Goal: Transaction & Acquisition: Purchase product/service

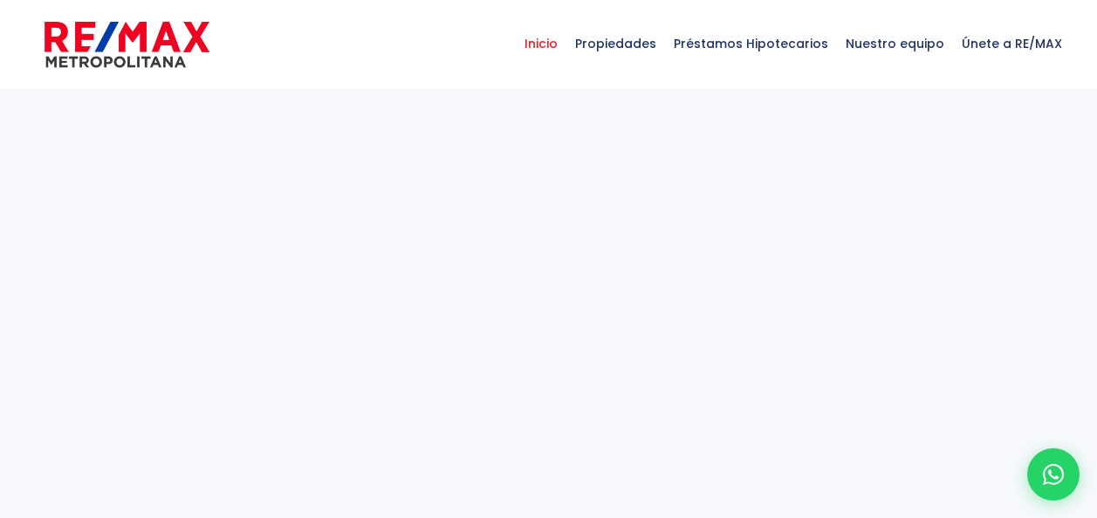
select select
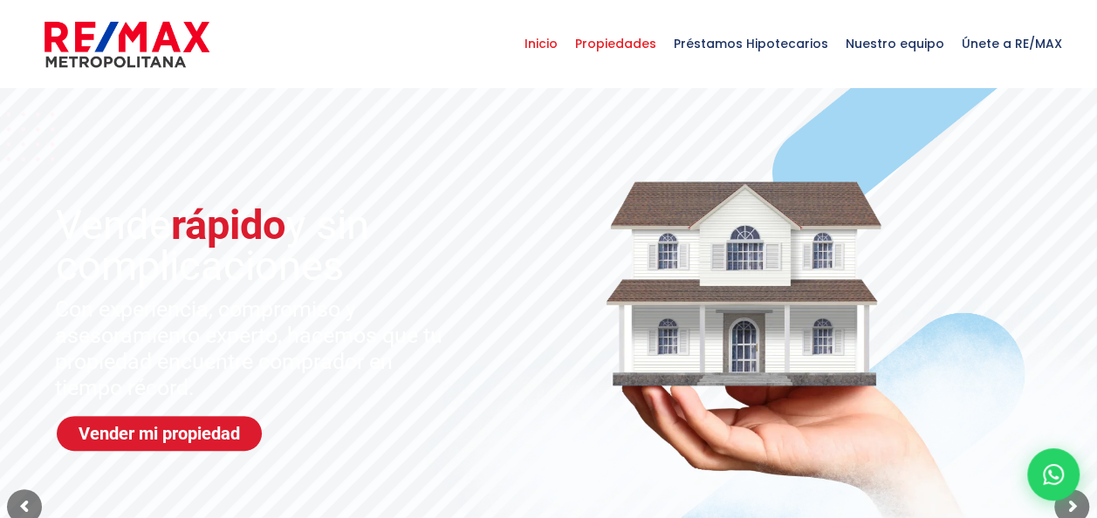
click at [639, 51] on span "Propiedades" at bounding box center [615, 43] width 99 height 52
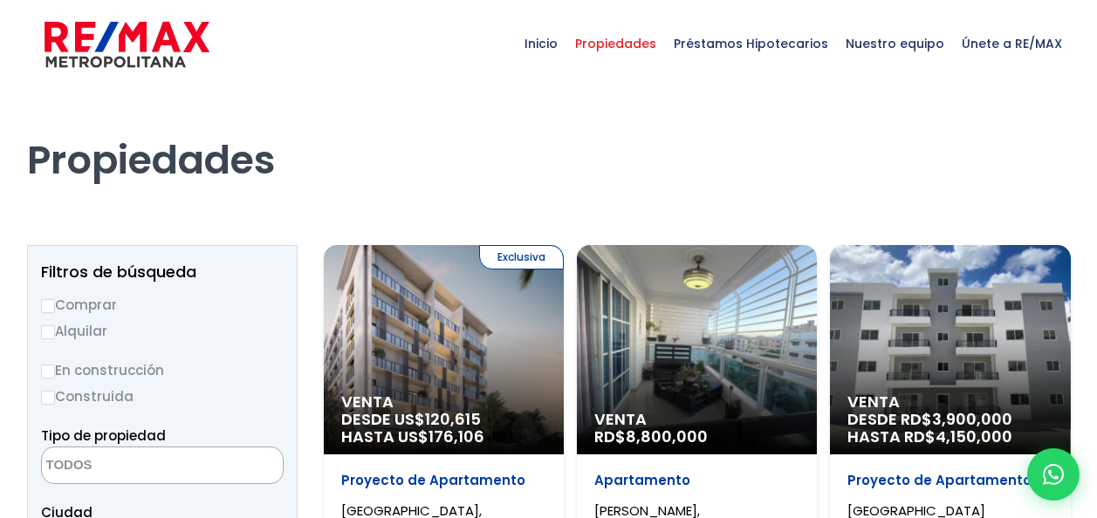
select select
click at [49, 307] on input "Comprar" at bounding box center [48, 306] width 14 height 14
radio input "true"
click at [115, 468] on textarea "Search" at bounding box center [126, 467] width 169 height 38
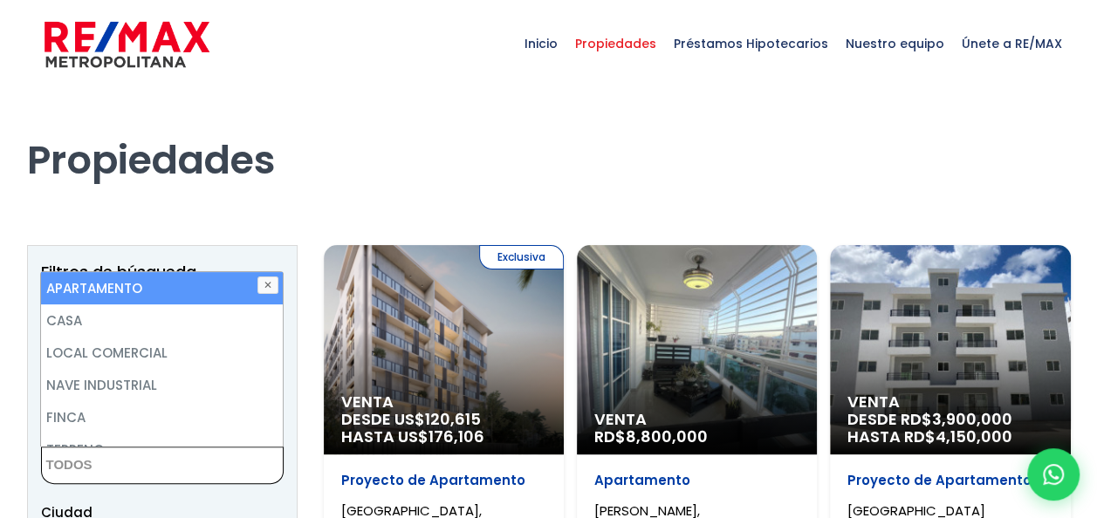
click at [136, 292] on li "APARTAMENTO" at bounding box center [162, 288] width 242 height 32
select select "apartment"
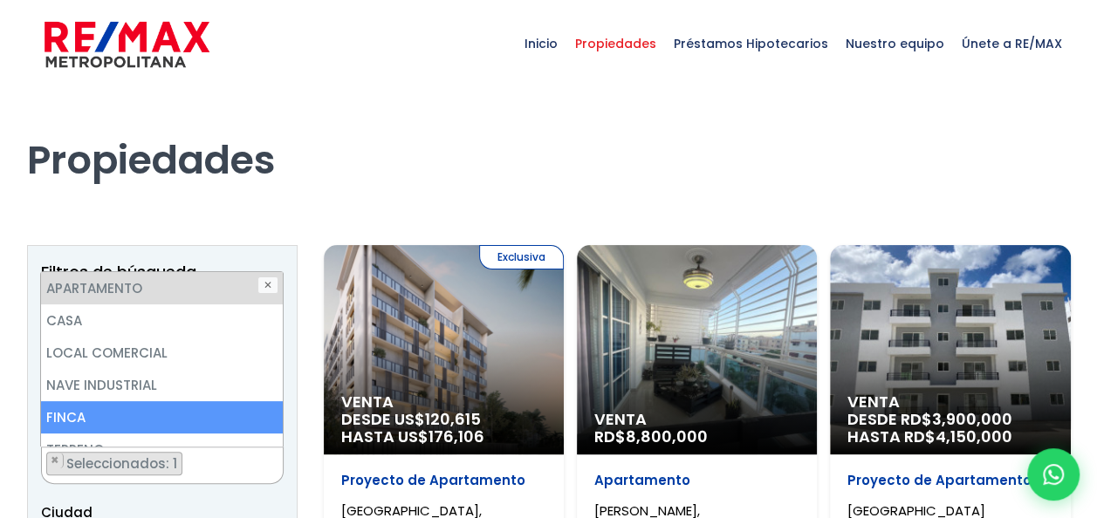
click at [218, 456] on ul "× Seleccionados: 1" at bounding box center [151, 467] width 219 height 38
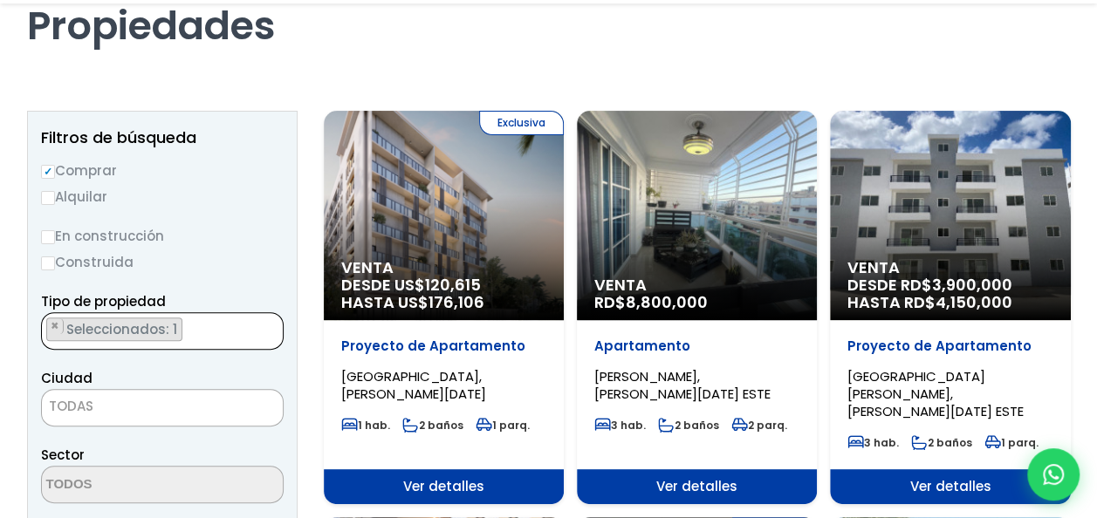
scroll to position [171, 0]
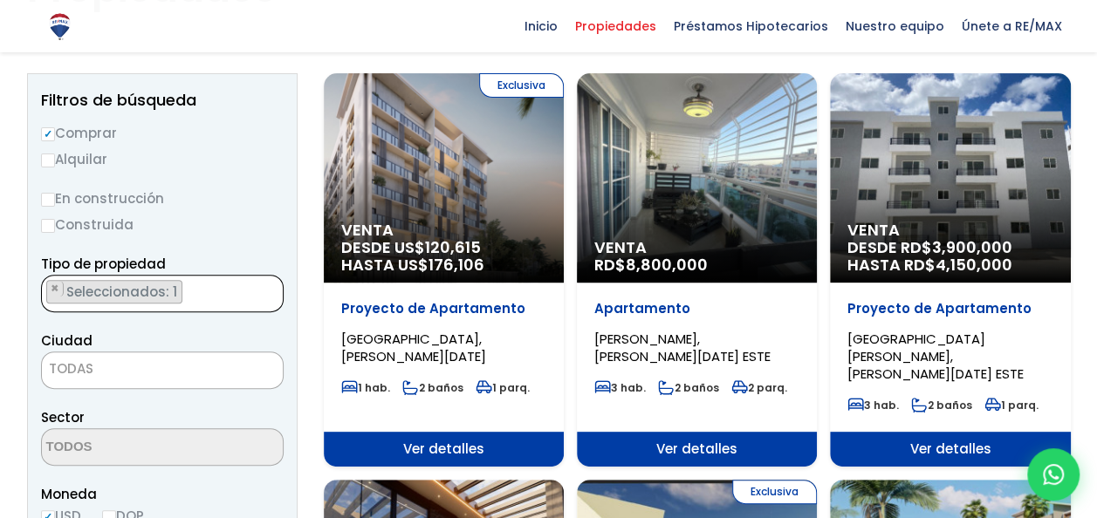
click at [148, 372] on span "TODAS" at bounding box center [162, 369] width 241 height 24
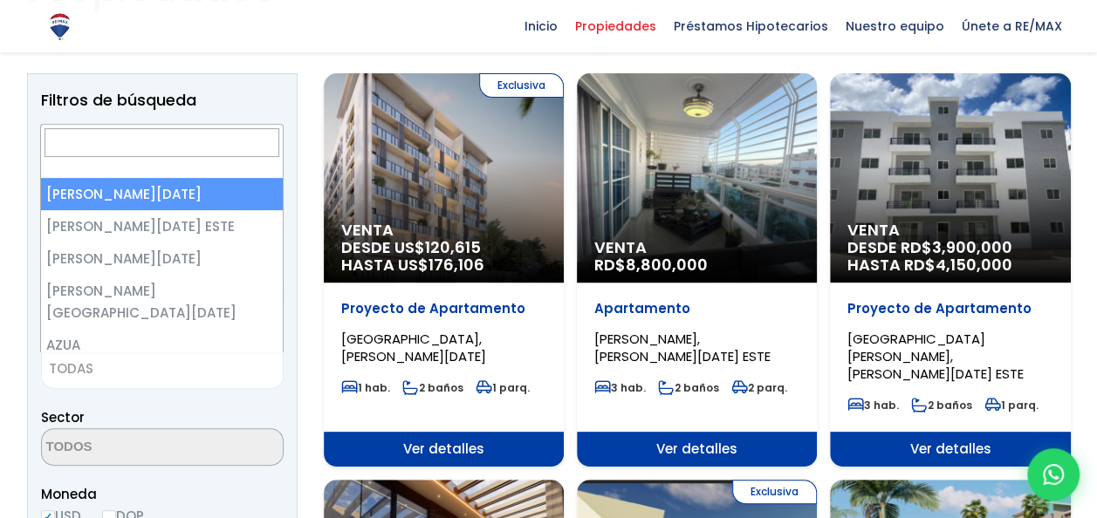
select select "1"
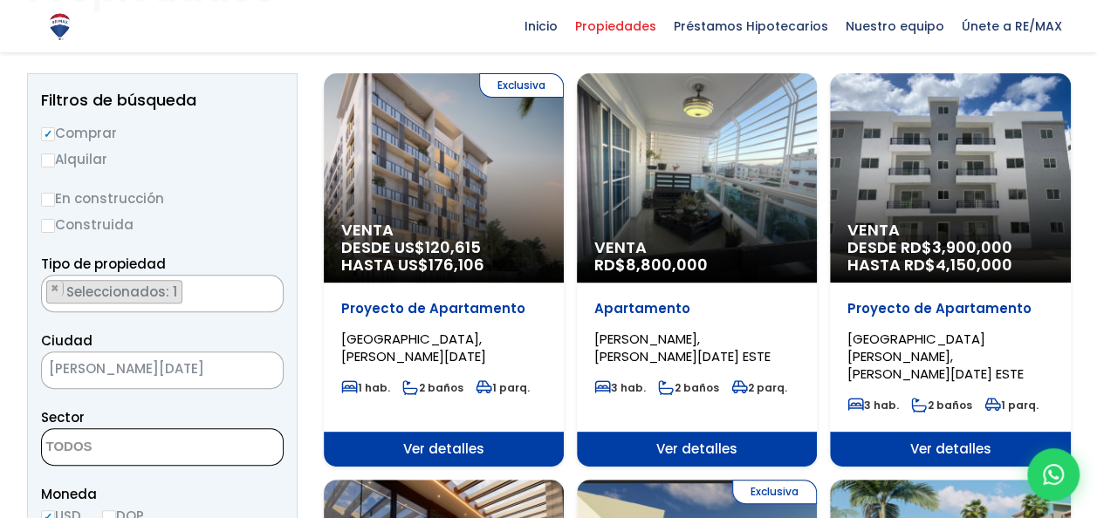
click at [133, 449] on textarea "Search" at bounding box center [126, 448] width 169 height 38
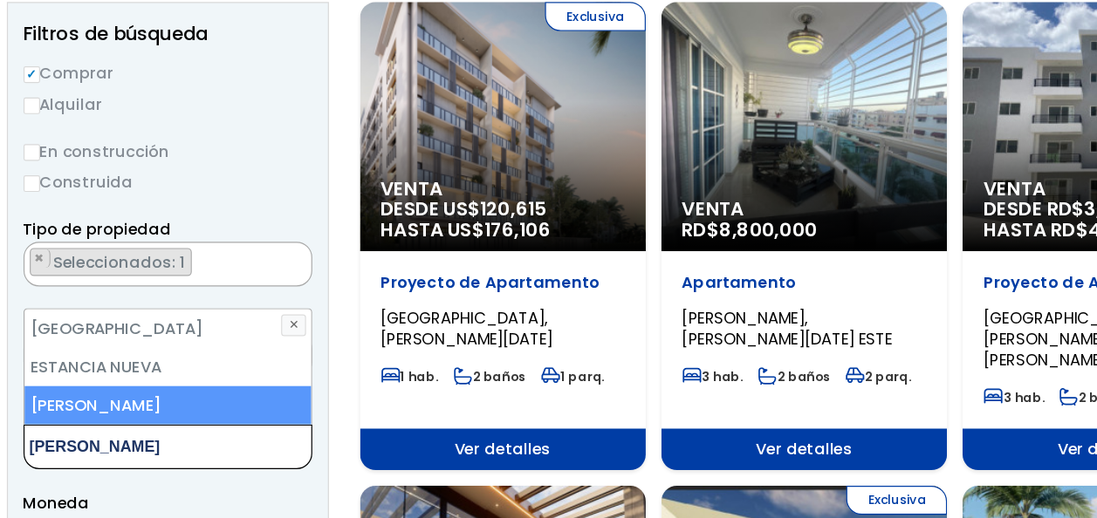
type textarea "eva"
click at [143, 419] on li "[PERSON_NAME]" at bounding box center [163, 412] width 242 height 32
select select "155"
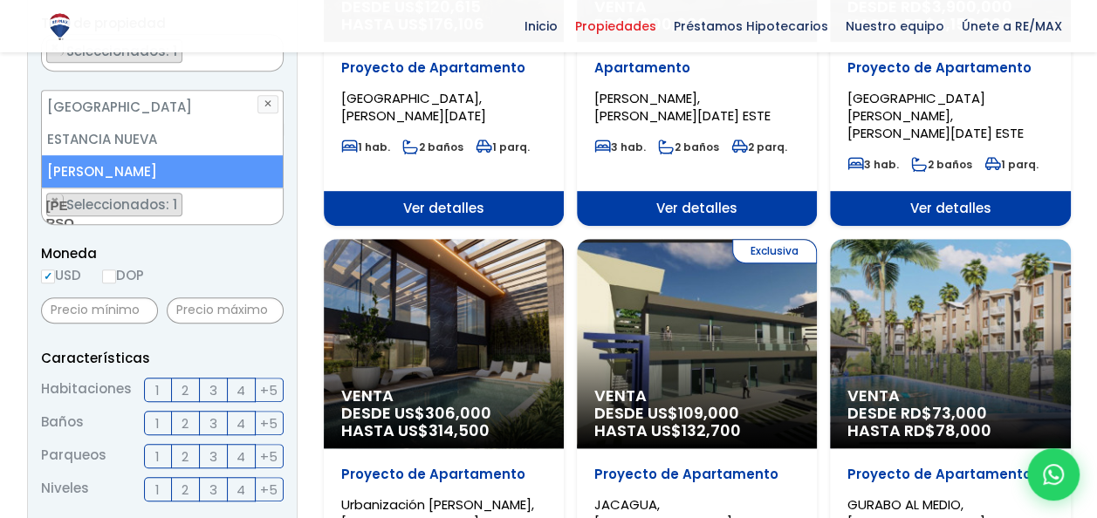
scroll to position [420, 0]
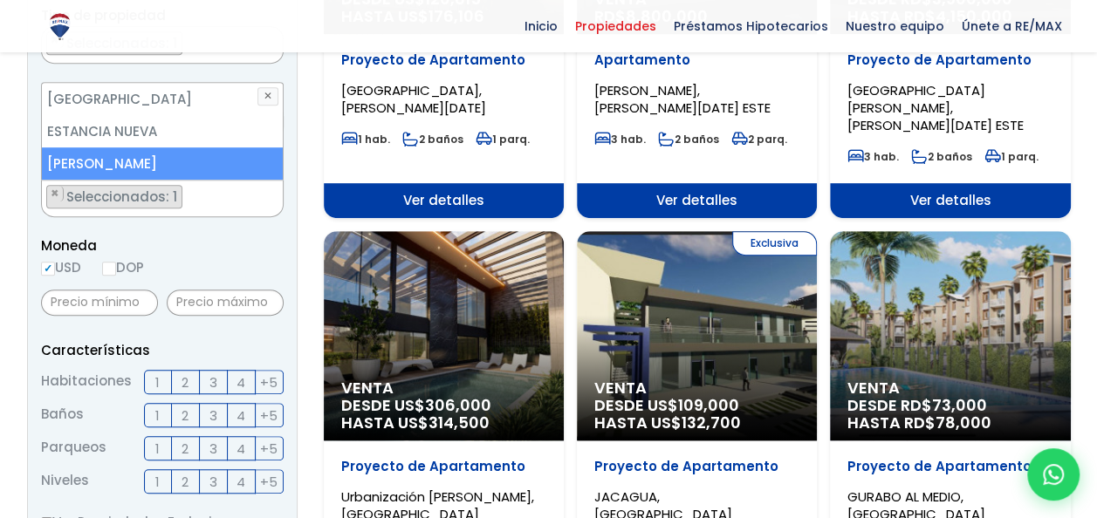
click at [216, 383] on span "3" at bounding box center [213, 383] width 8 height 22
click at [0, 0] on input "3" at bounding box center [0, 0] width 0 height 0
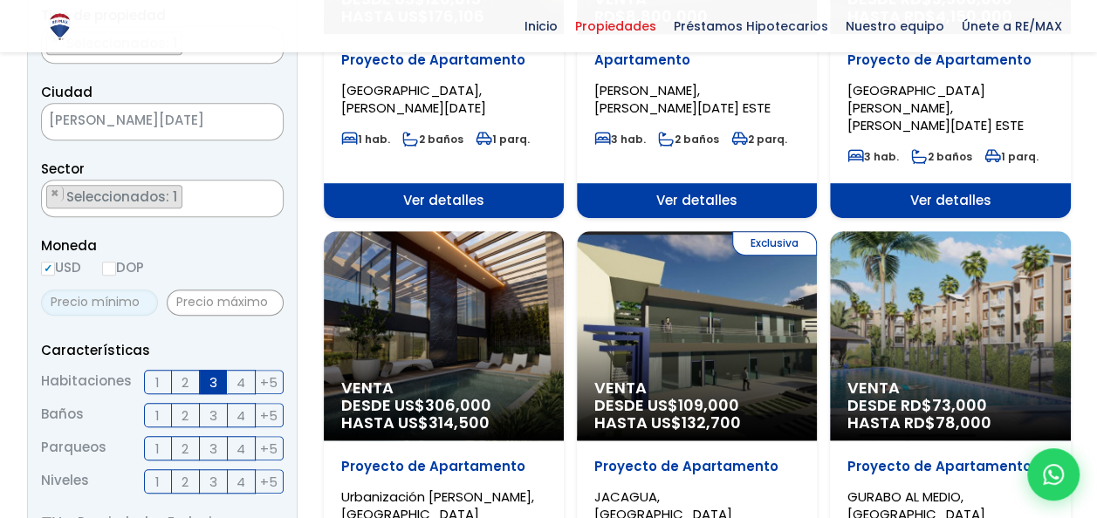
click at [113, 297] on input "text" at bounding box center [99, 303] width 117 height 26
type input "260,000"
type input "380,000"
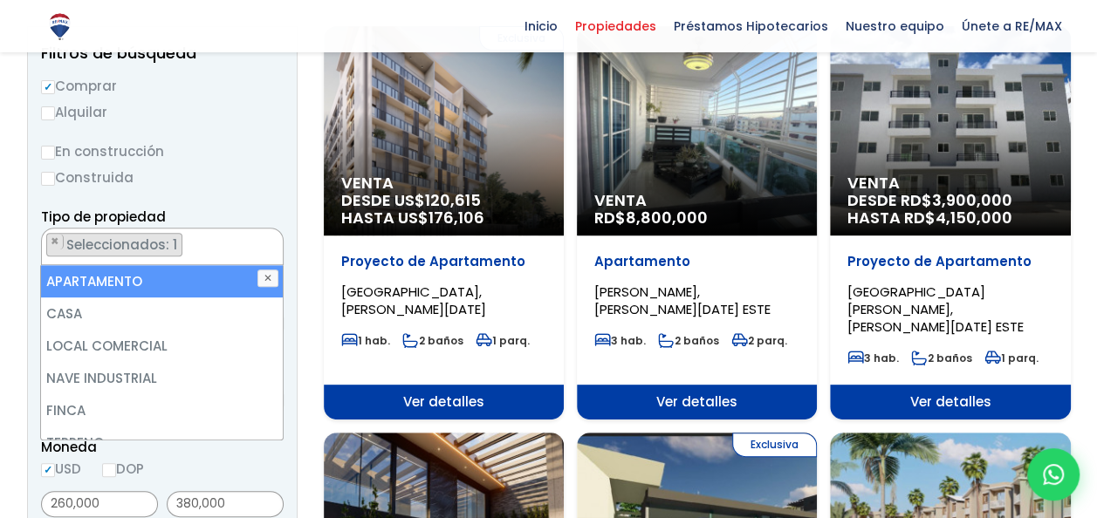
scroll to position [152, 0]
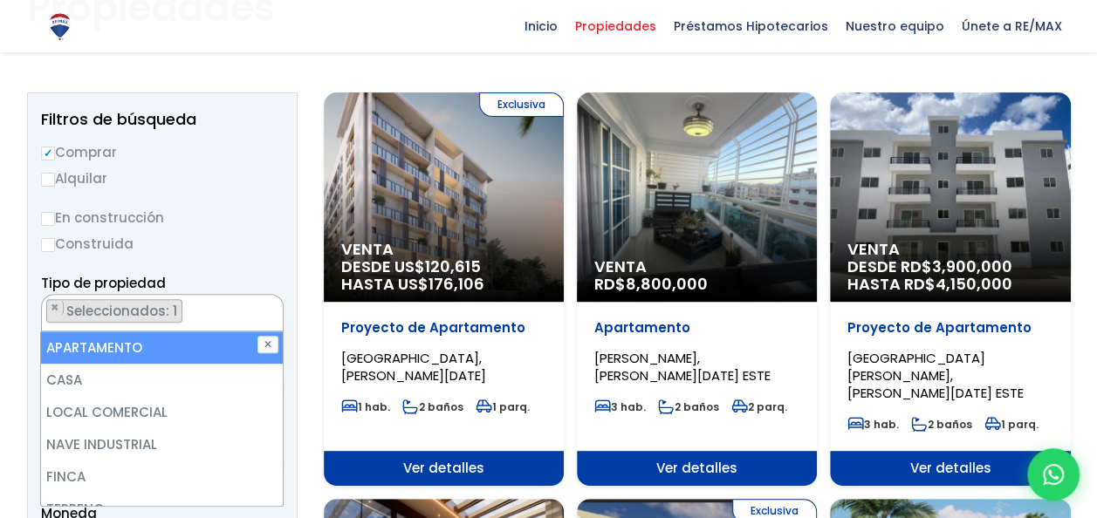
click at [142, 353] on li "APARTAMENTO" at bounding box center [162, 348] width 242 height 32
select select
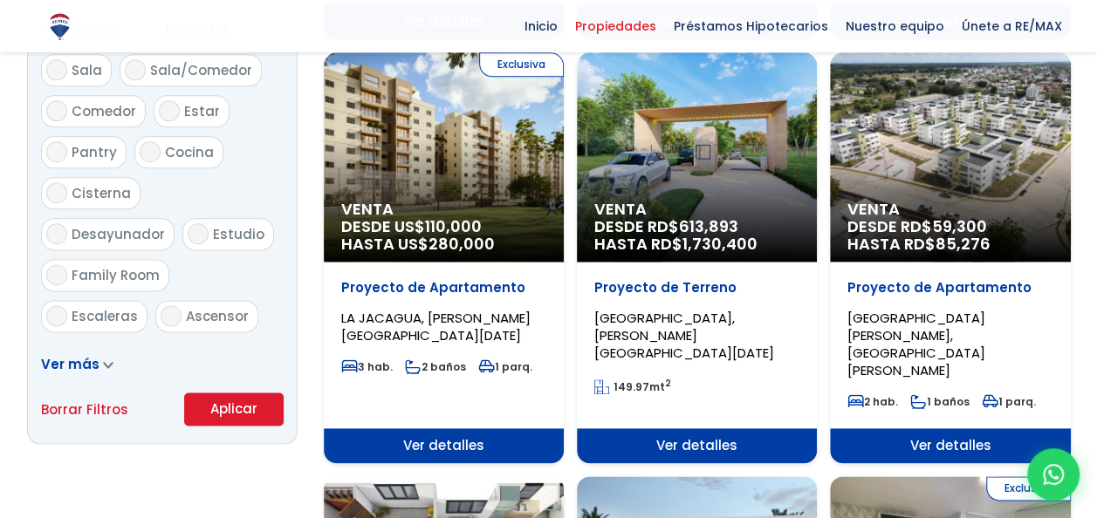
scroll to position [1026, 0]
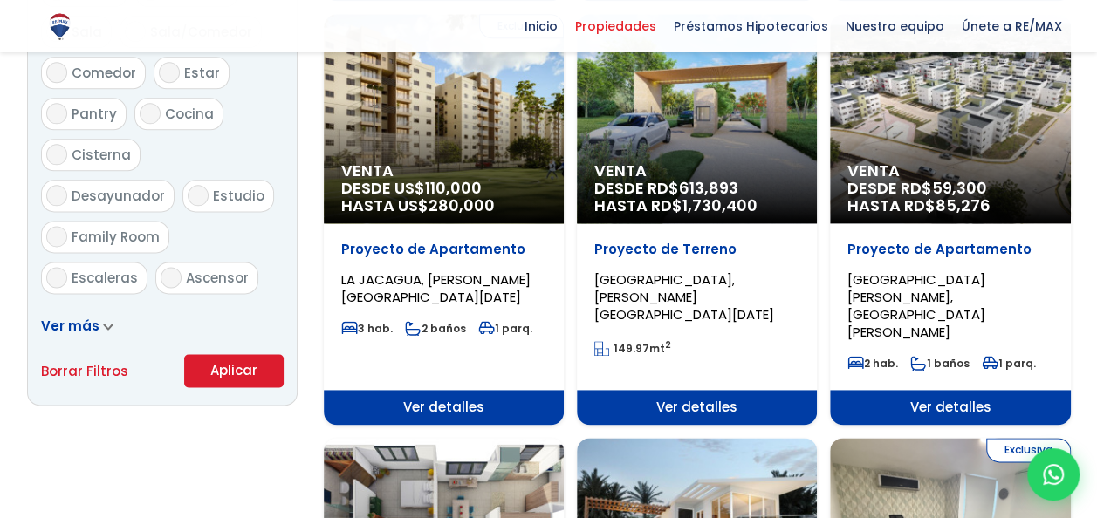
click at [237, 373] on button "Aplicar" at bounding box center [233, 370] width 99 height 33
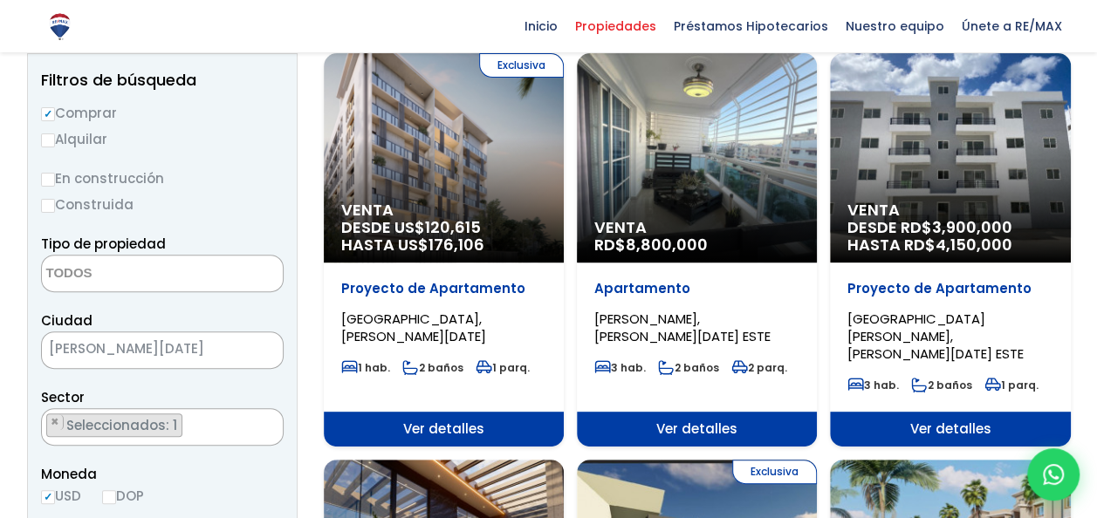
scroll to position [152, 0]
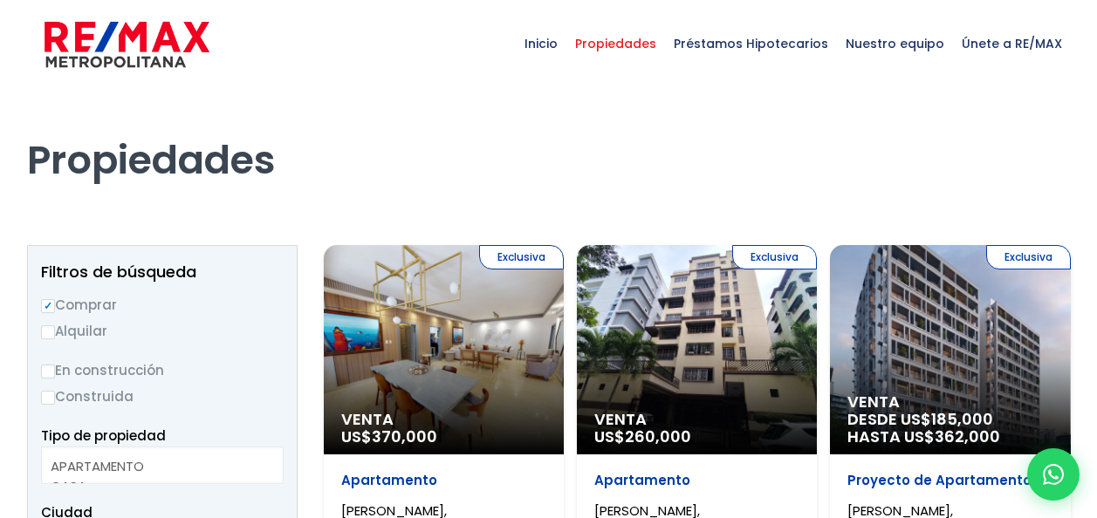
select select
click at [141, 468] on textarea "Search" at bounding box center [126, 467] width 169 height 38
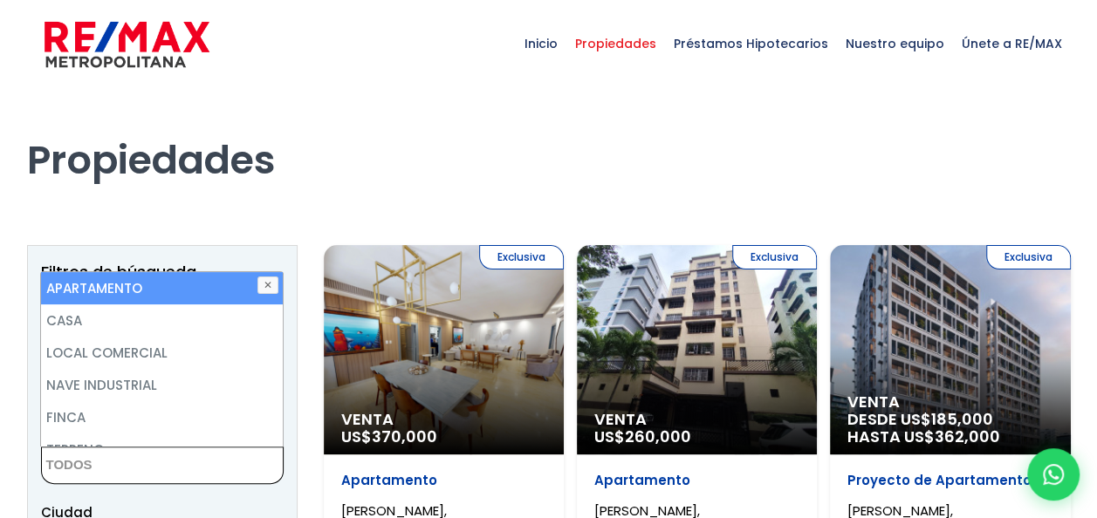
select select "155"
click at [187, 293] on li "APARTAMENTO" at bounding box center [162, 288] width 242 height 32
select select "apartment"
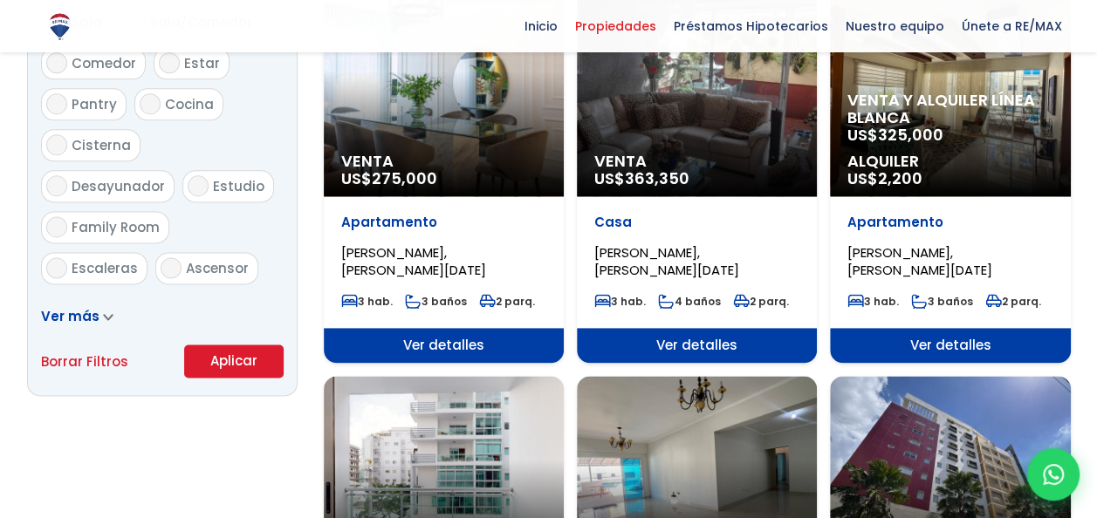
scroll to position [1051, 0]
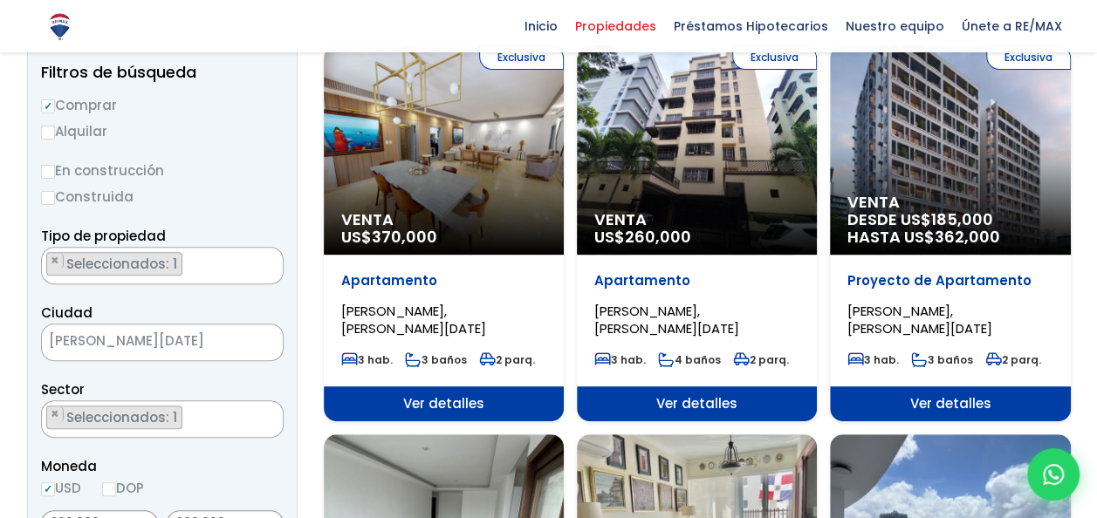
scroll to position [152, 0]
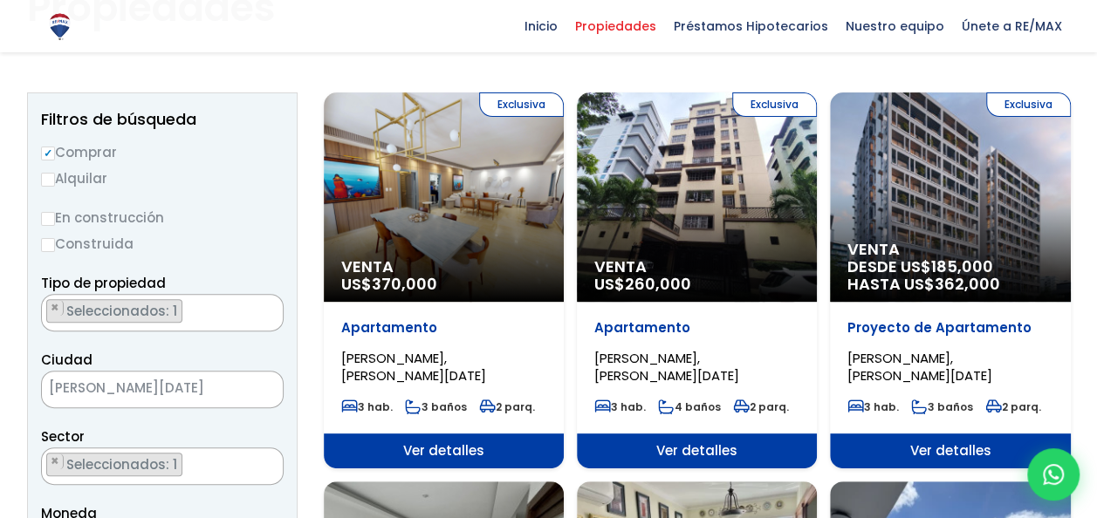
click at [229, 318] on ul "× Seleccionados: 1" at bounding box center [151, 314] width 219 height 38
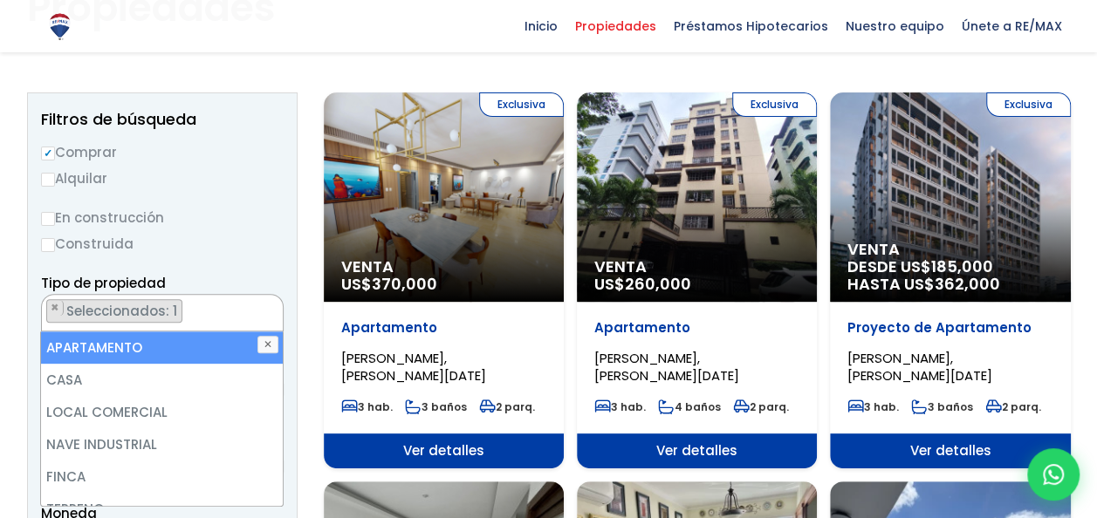
click at [202, 337] on li "APARTAMENTO" at bounding box center [162, 348] width 242 height 32
select select "apartment"
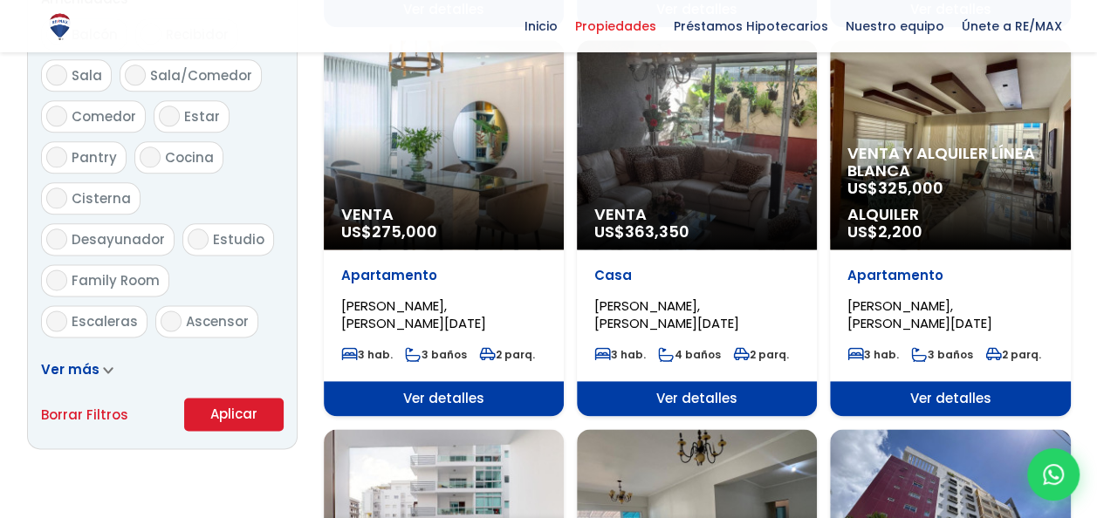
scroll to position [1012, 0]
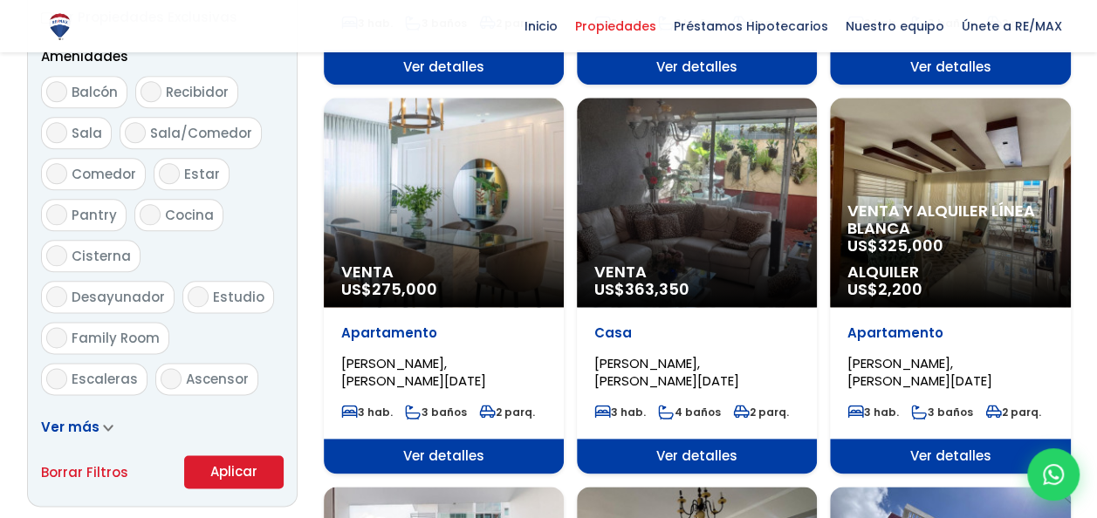
scroll to position [959, 0]
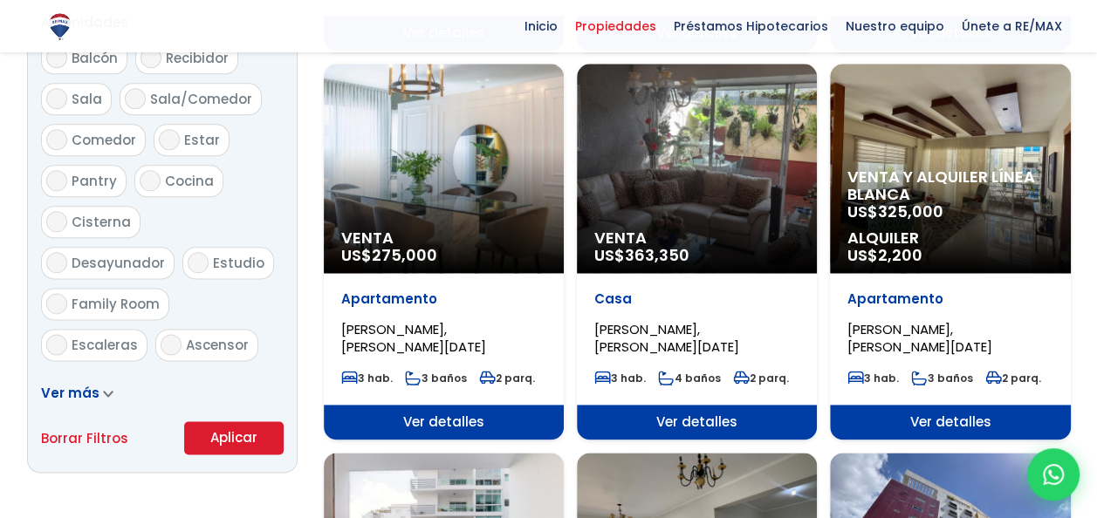
click at [57, 68] on label "Balcón" at bounding box center [84, 58] width 86 height 32
click at [57, 68] on input "Balcón" at bounding box center [56, 57] width 21 height 21
checkbox input "true"
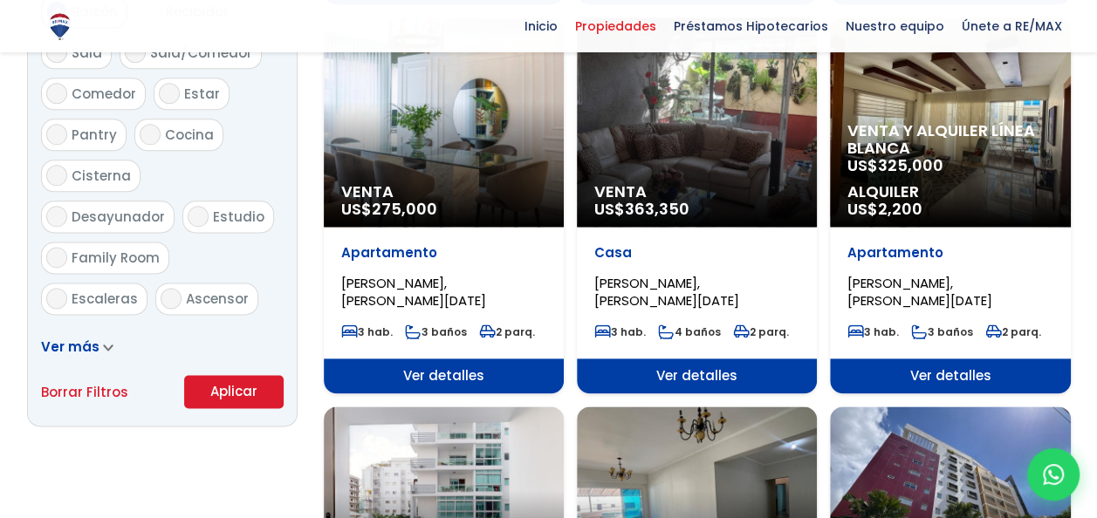
scroll to position [1012, 0]
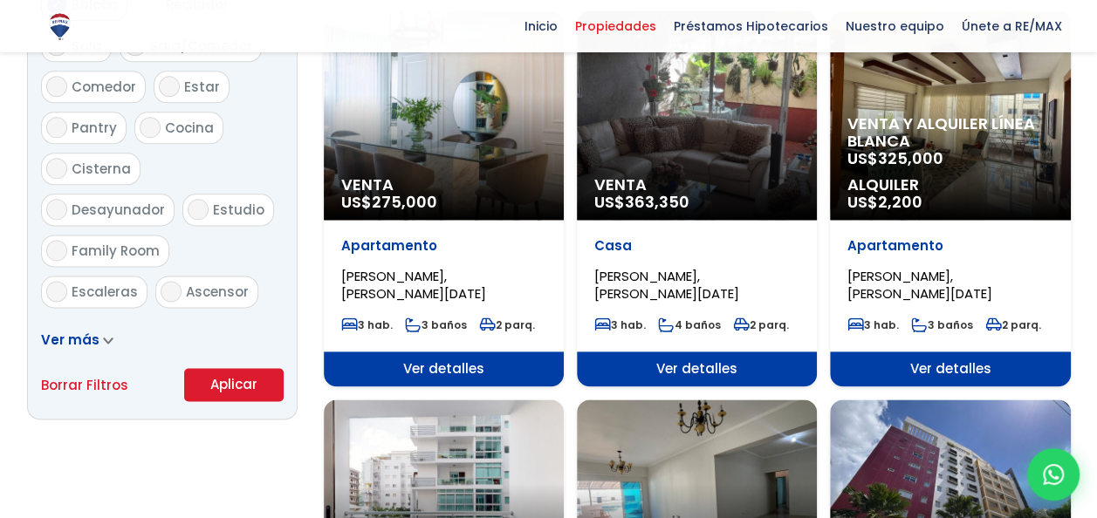
click at [169, 281] on input "Ascensor" at bounding box center [171, 291] width 21 height 21
checkbox input "true"
click at [188, 206] on input "Estudio" at bounding box center [198, 209] width 21 height 21
checkbox input "true"
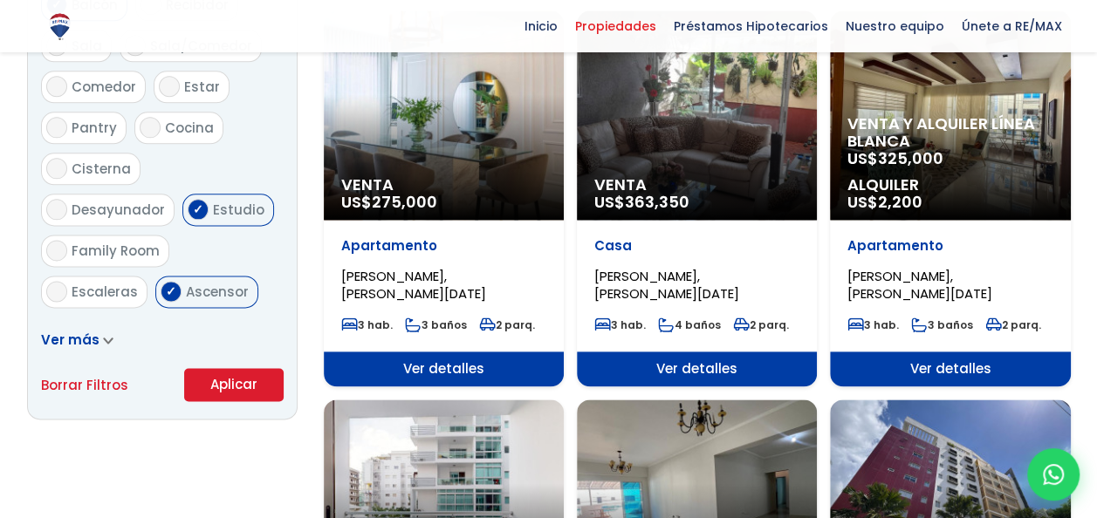
click at [208, 381] on button "Aplicar" at bounding box center [233, 384] width 99 height 33
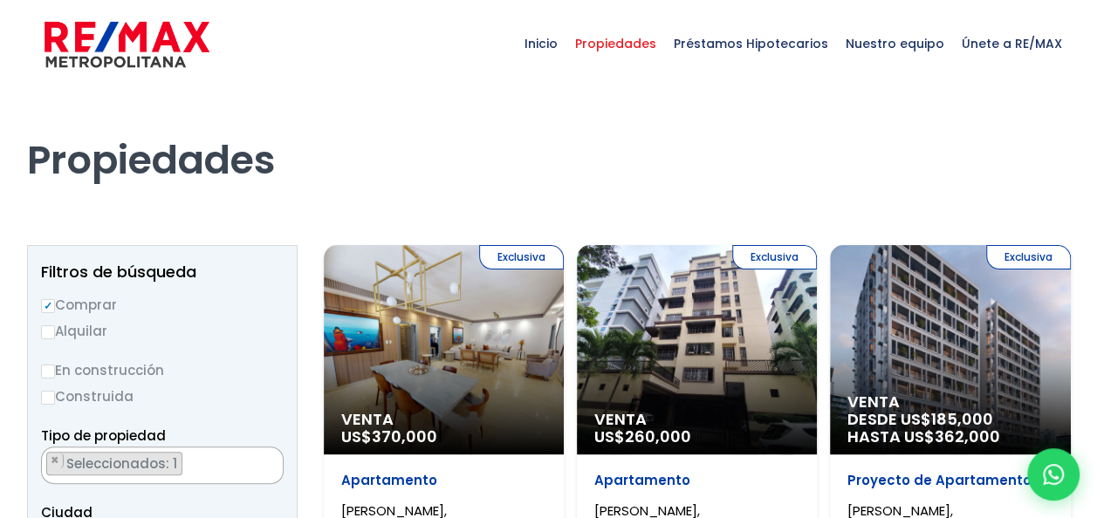
scroll to position [1662, 0]
select select "155"
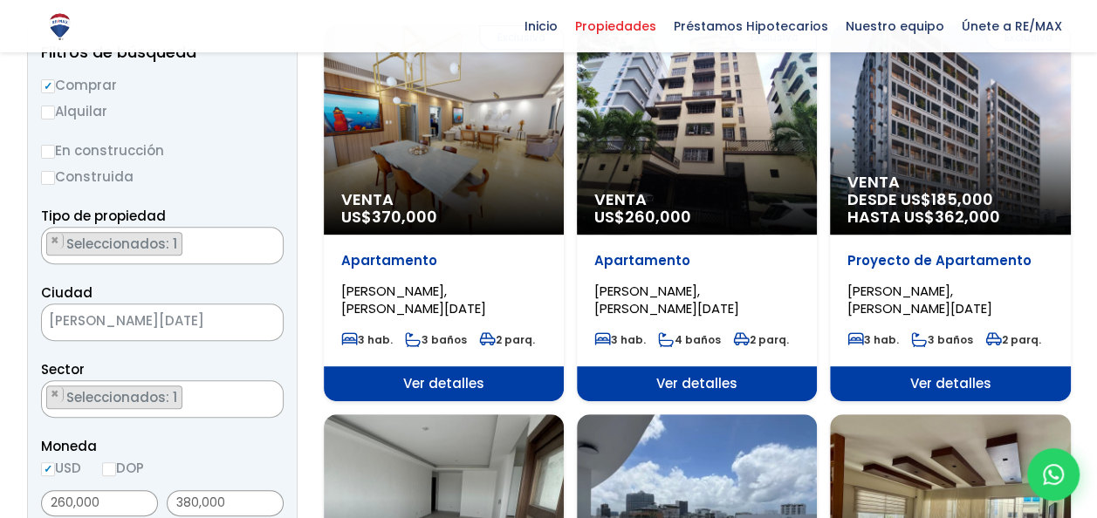
scroll to position [223, 0]
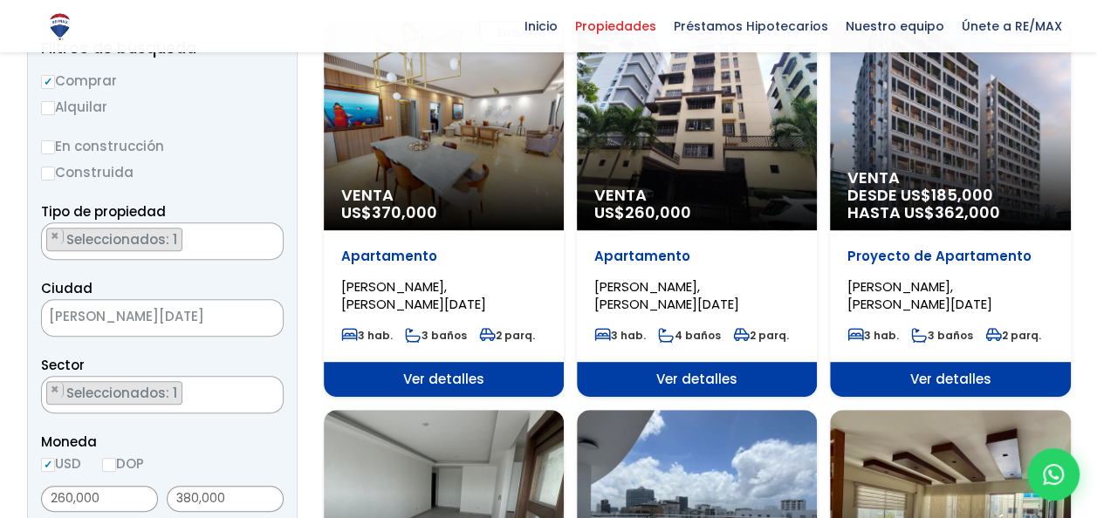
click at [665, 159] on div "Exclusiva Venta US$ 260,000" at bounding box center [697, 125] width 240 height 209
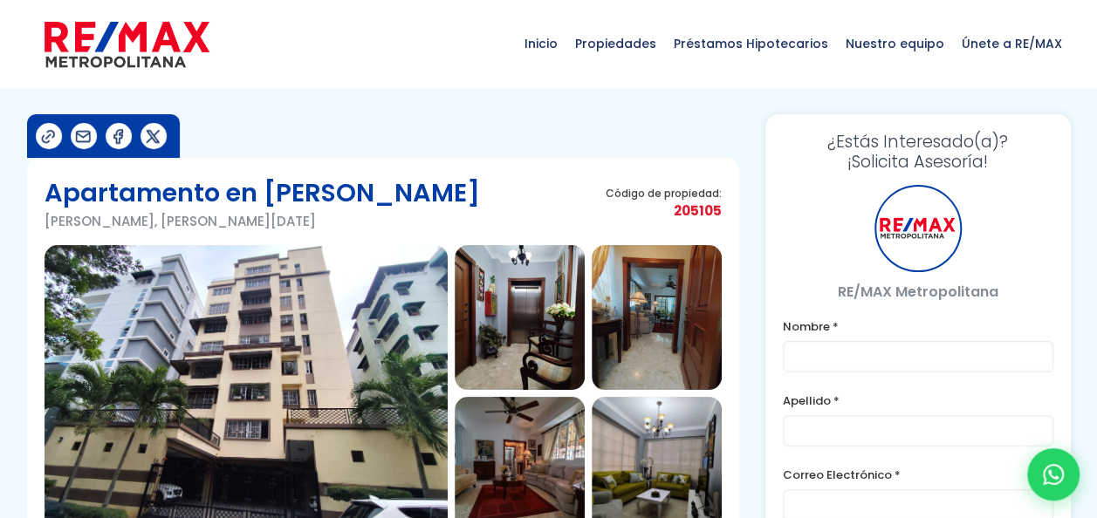
type input "[PERSON_NAME]"
type input "[PERSON_NAME][EMAIL_ADDRESS][DOMAIN_NAME]"
type input "8093602622"
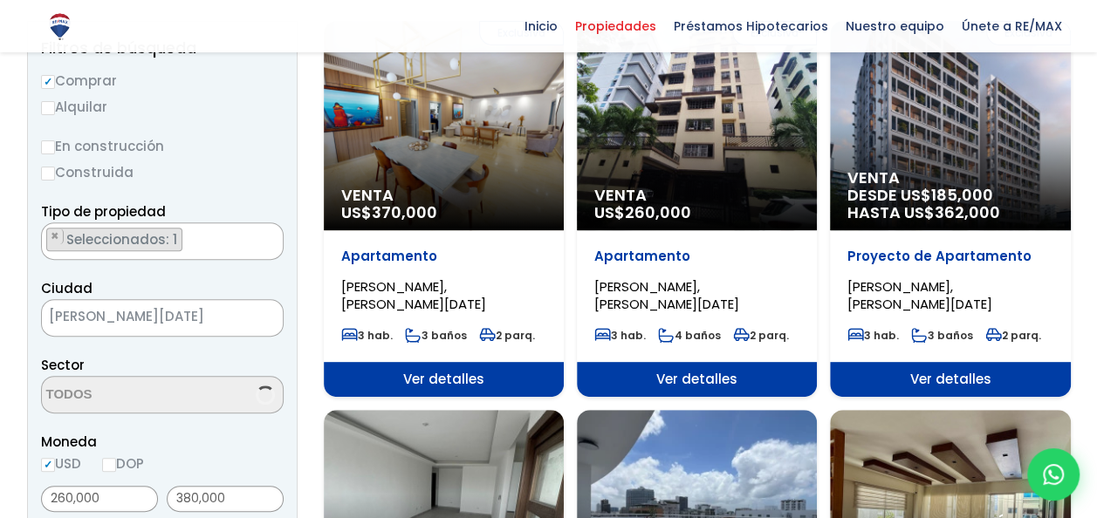
scroll to position [421, 0]
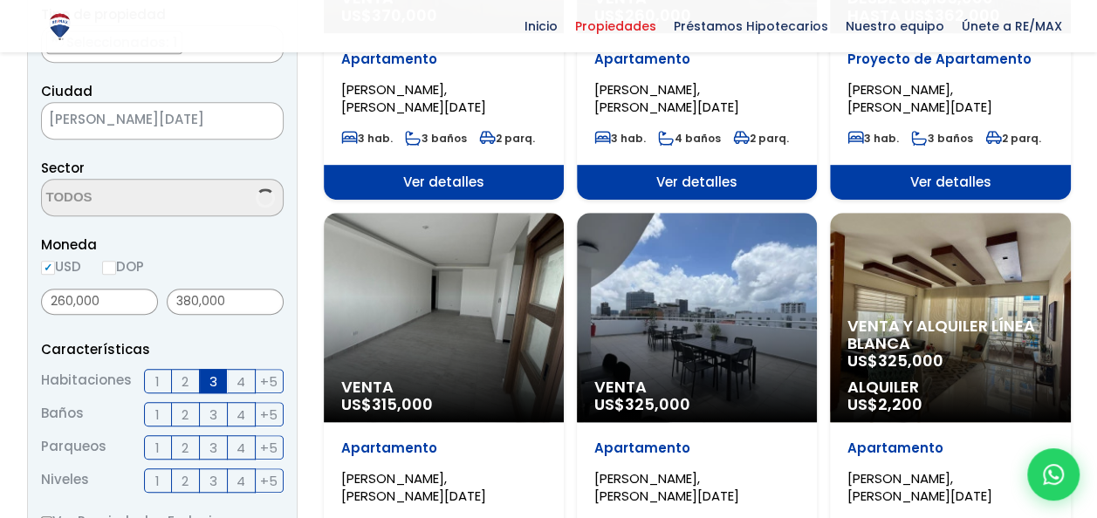
select select "155"
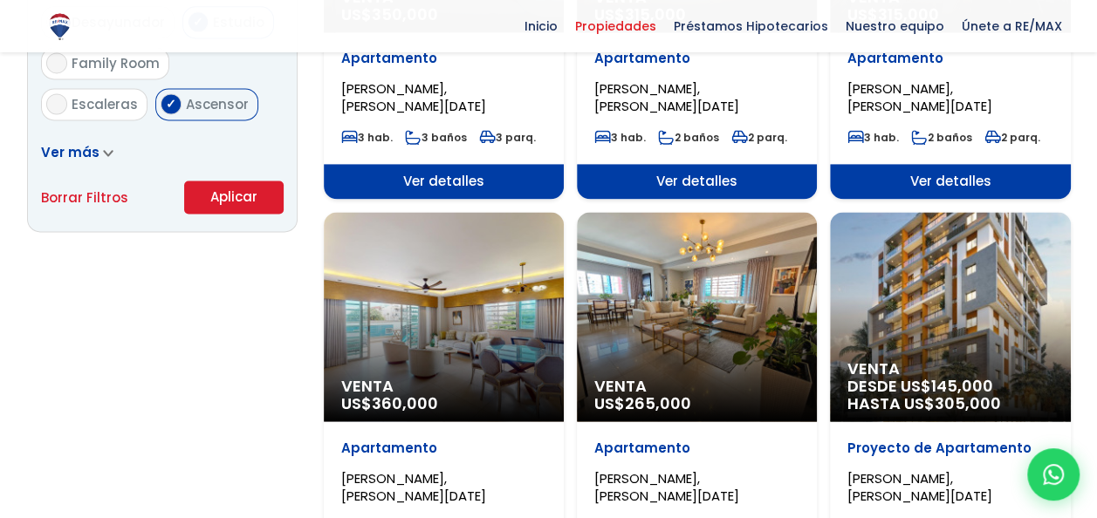
scroll to position [816, 0]
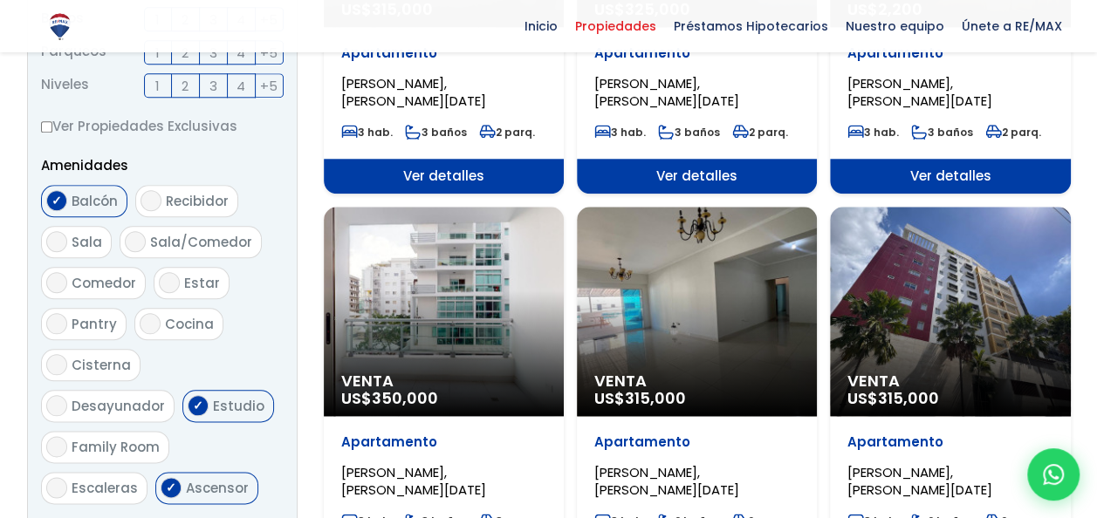
click at [188, 400] on input "Estudio" at bounding box center [198, 405] width 21 height 21
checkbox input "false"
click at [62, 201] on input "Balcón" at bounding box center [56, 200] width 21 height 21
checkbox input "false"
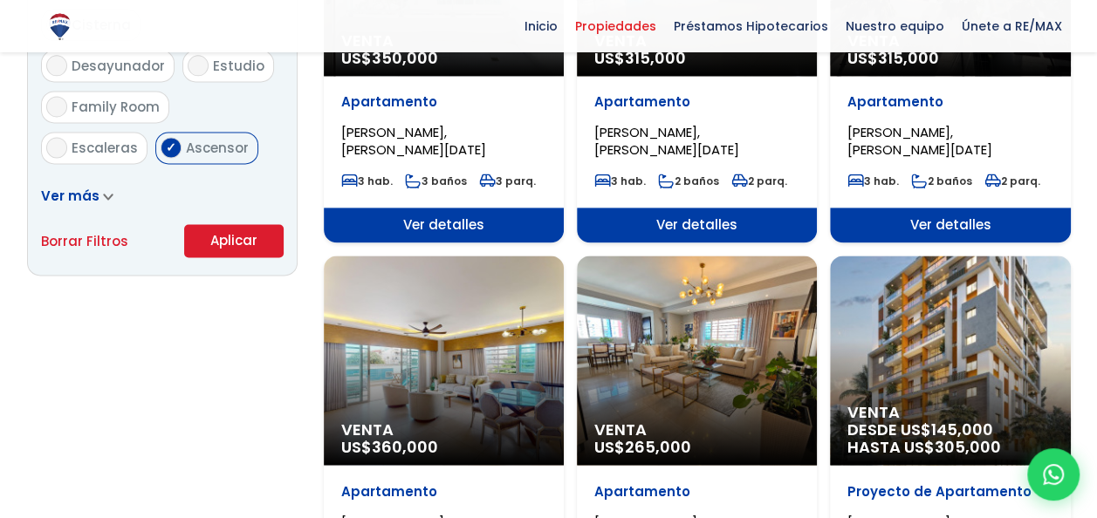
scroll to position [1160, 0]
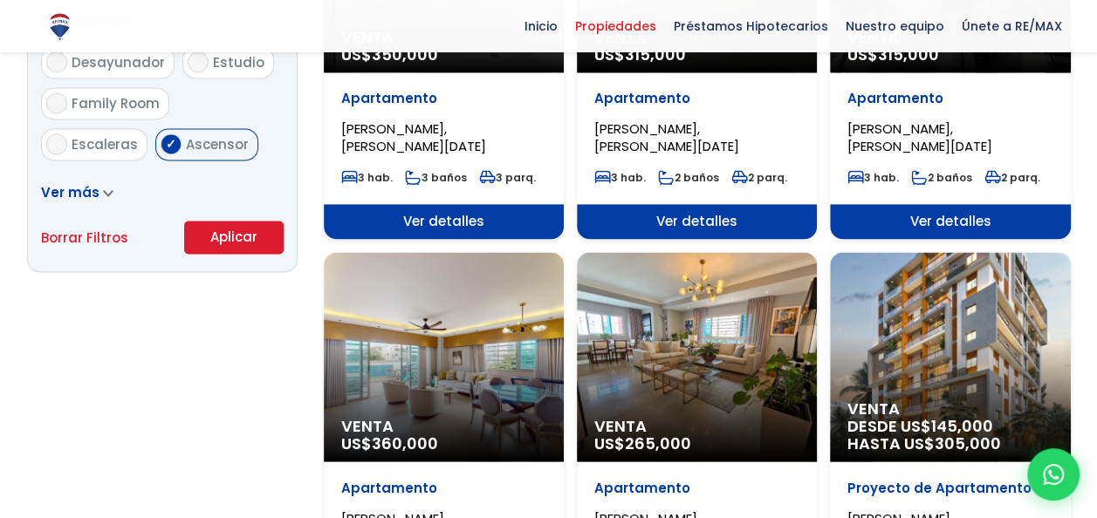
click at [244, 247] on button "Aplicar" at bounding box center [233, 237] width 99 height 33
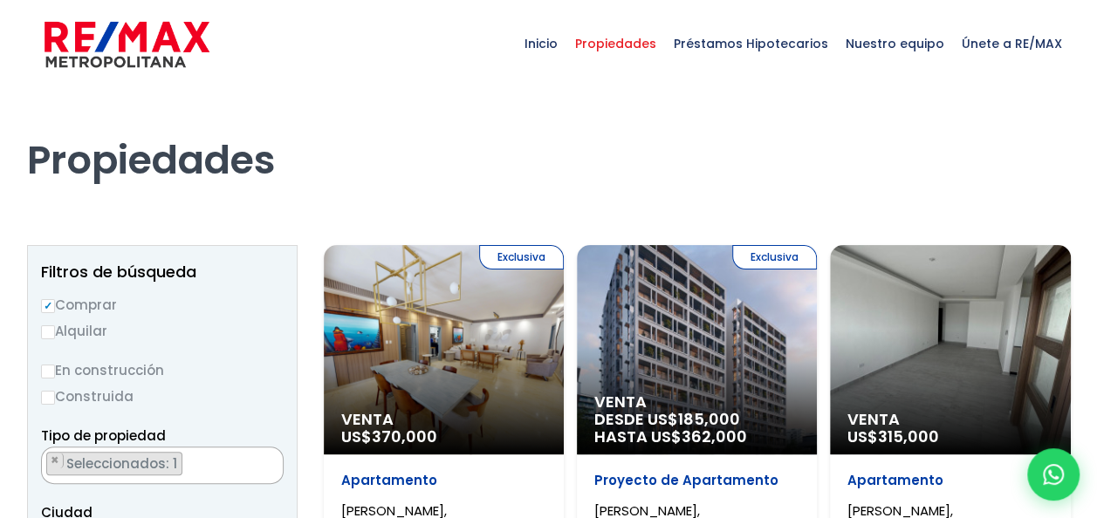
scroll to position [1662, 0]
select select "155"
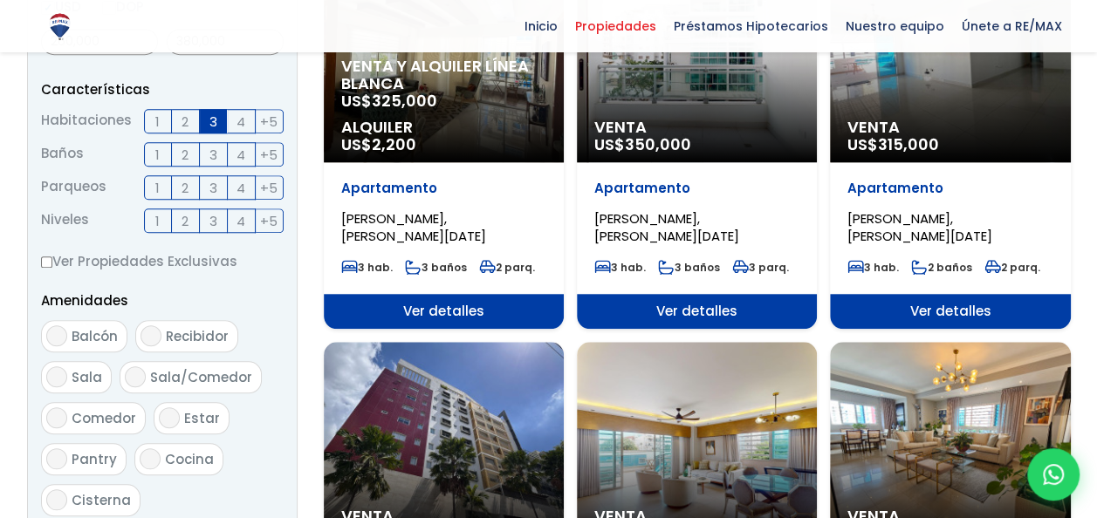
scroll to position [130, 0]
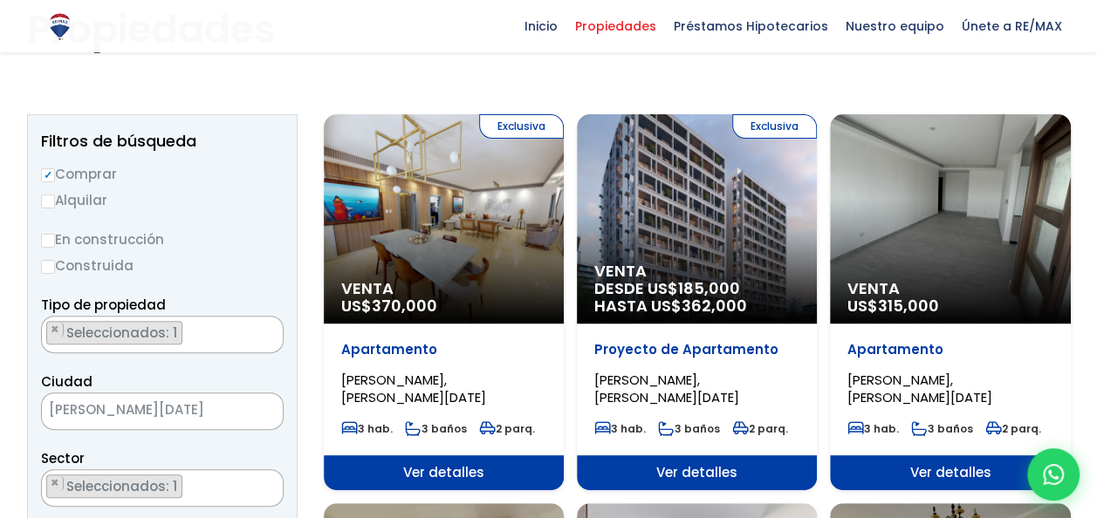
click at [1037, 190] on div "Venta US$ 315,000" at bounding box center [950, 218] width 240 height 209
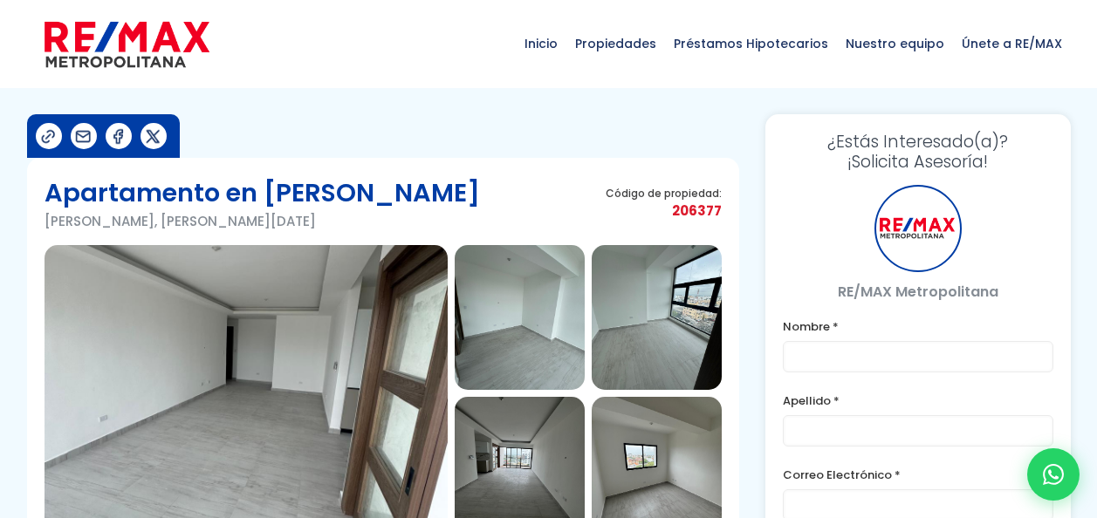
type input "[PERSON_NAME]"
type input "[PERSON_NAME][EMAIL_ADDRESS][DOMAIN_NAME]"
type input "8093602622"
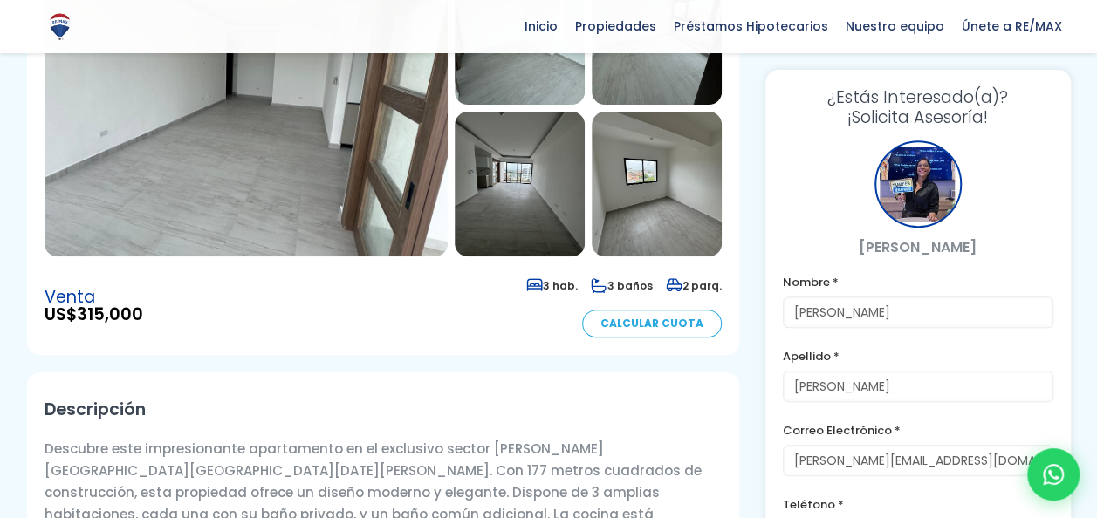
scroll to position [287, 0]
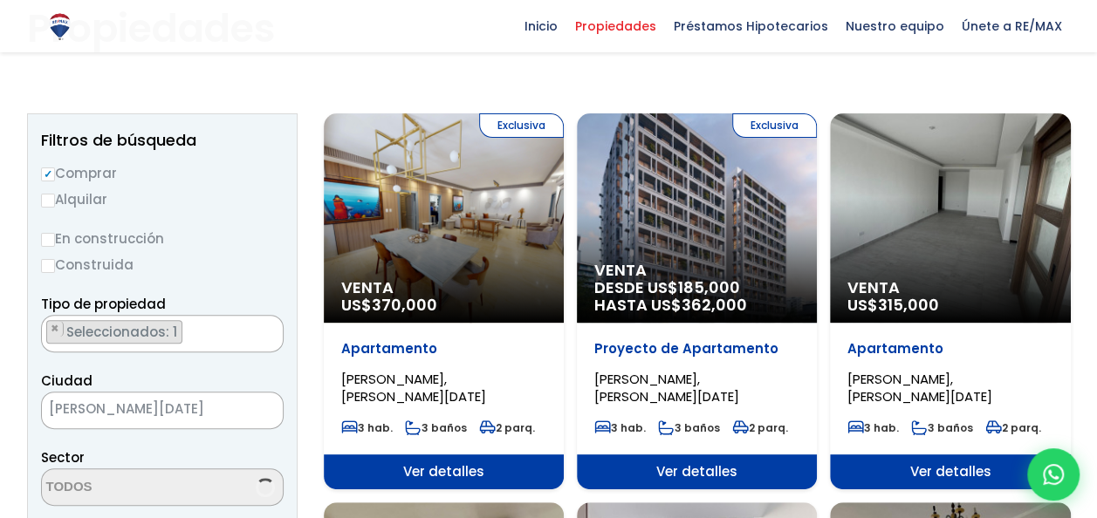
scroll to position [130, 0]
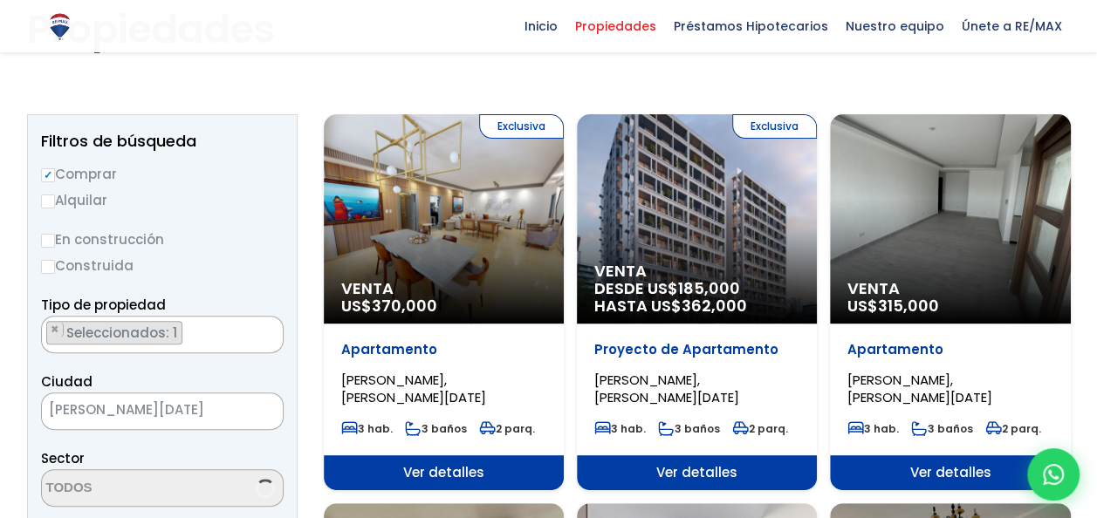
select select "155"
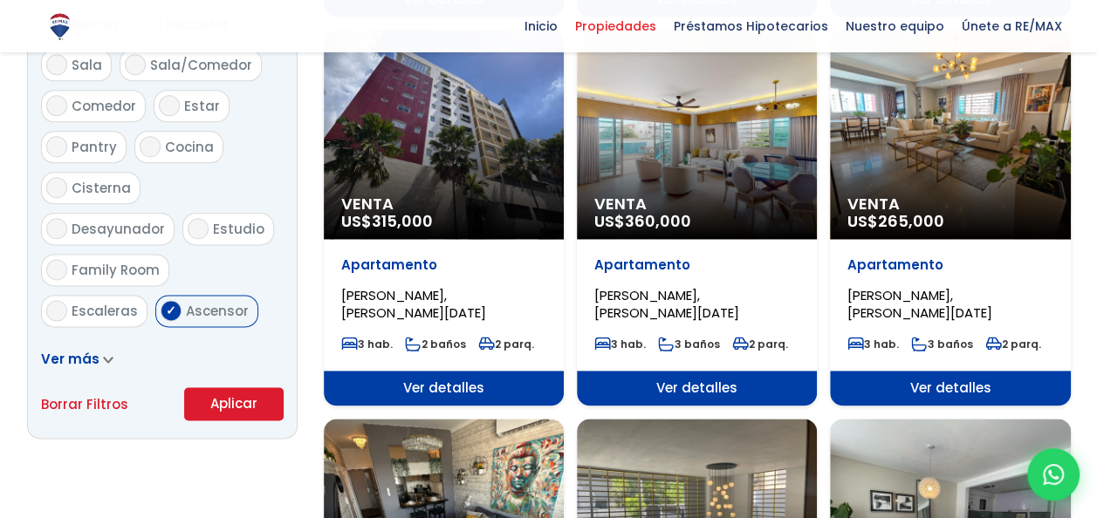
scroll to position [1038, 0]
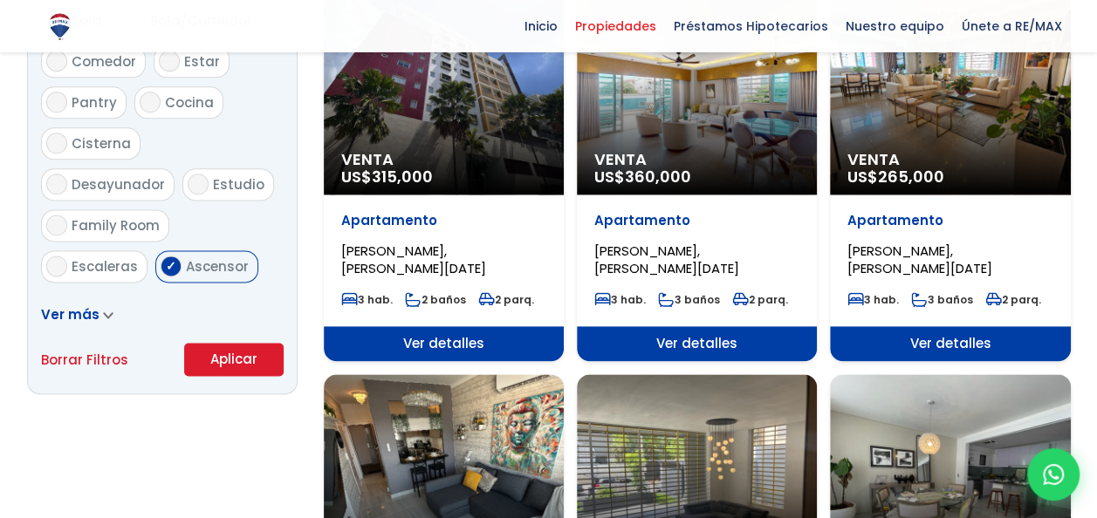
click at [456, 154] on span "Venta" at bounding box center [443, 159] width 205 height 17
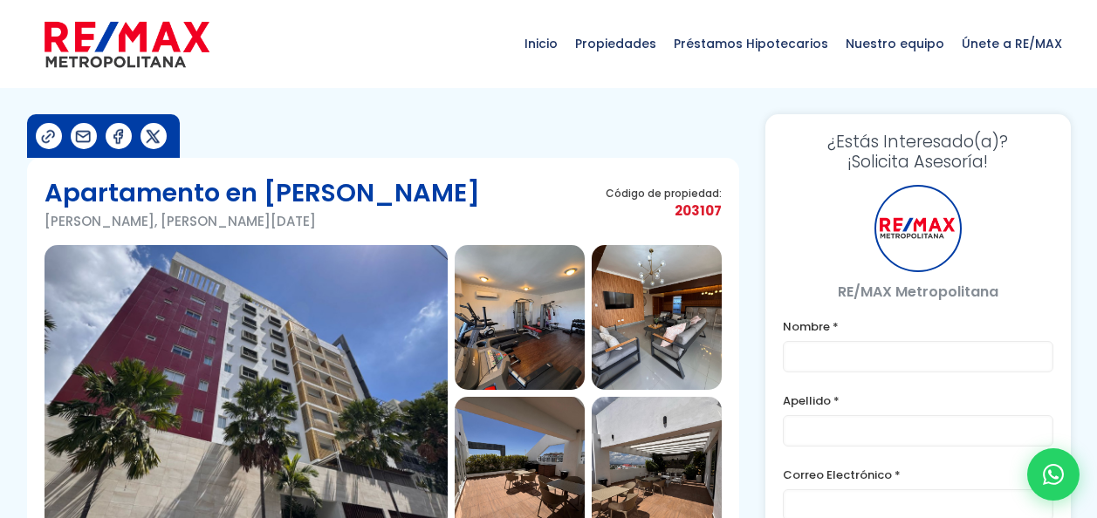
type input "[PERSON_NAME]"
type input "[PERSON_NAME][EMAIL_ADDRESS][DOMAIN_NAME]"
type input "8093602622"
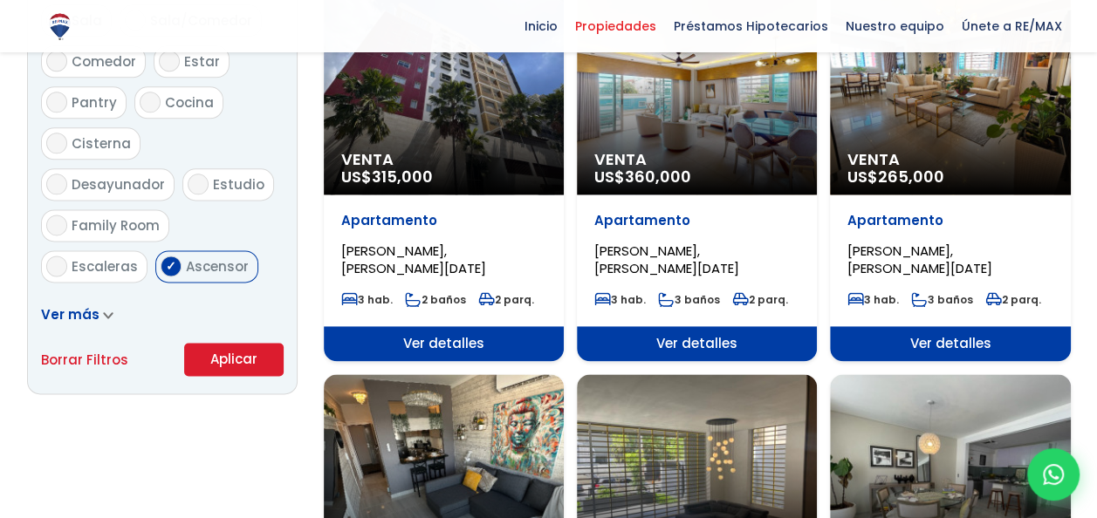
scroll to position [1662, 0]
select select "155"
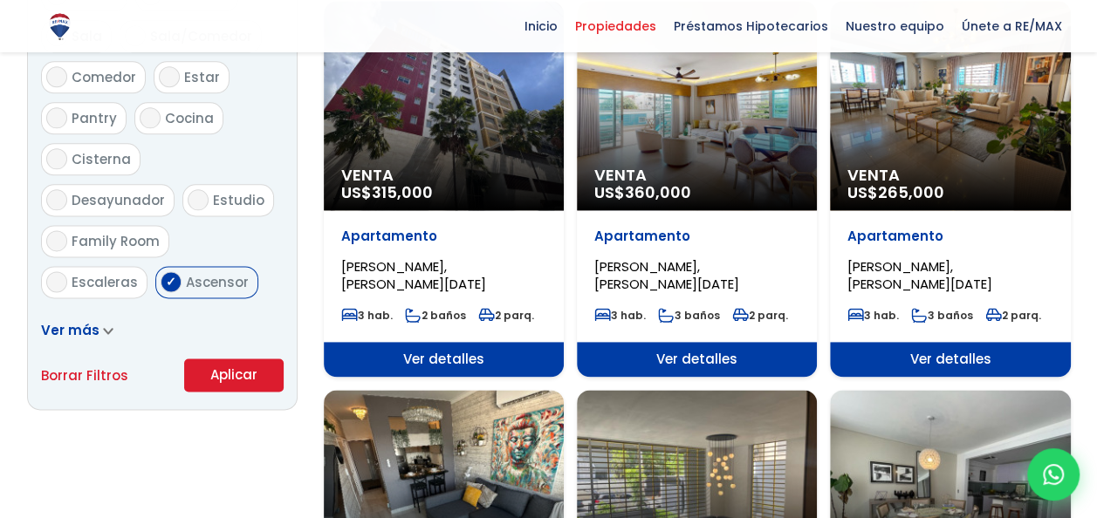
scroll to position [401, 0]
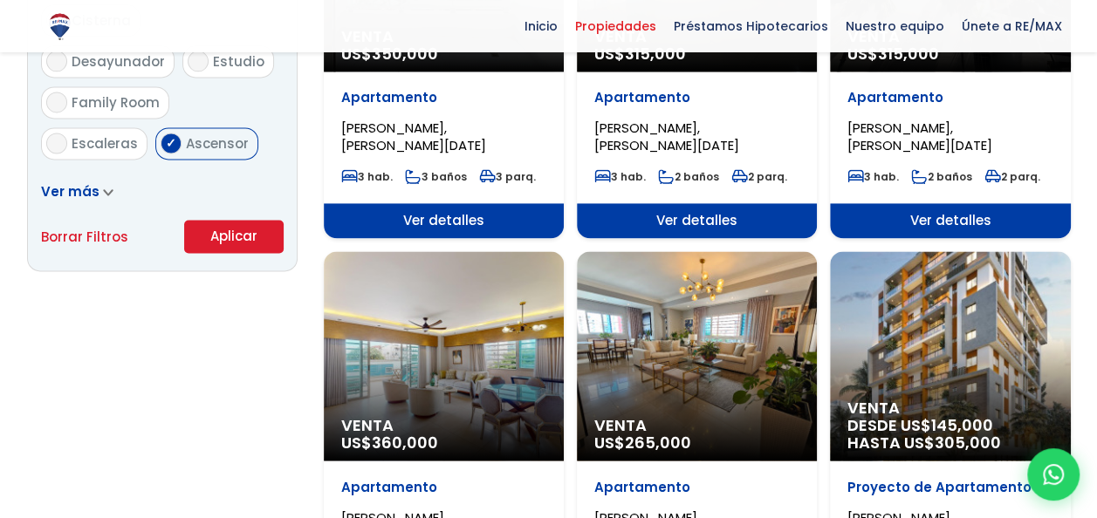
scroll to position [1160, 0]
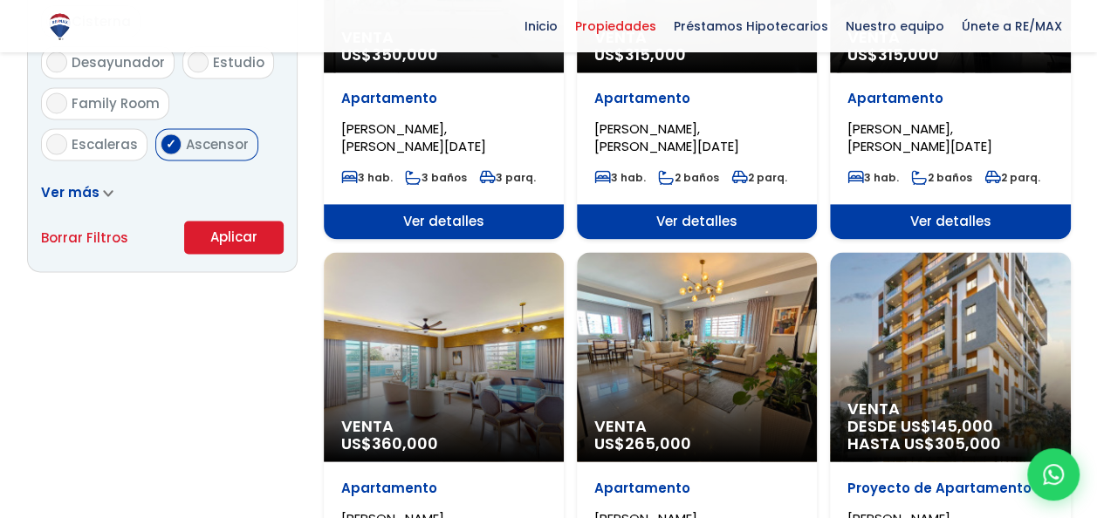
select select "155"
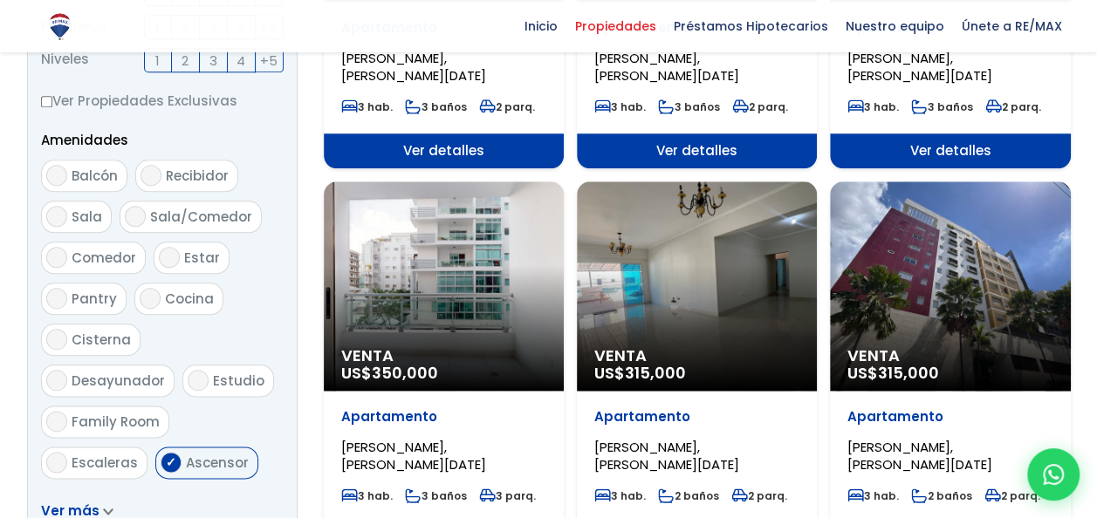
scroll to position [124, 0]
